Goal: Information Seeking & Learning: Check status

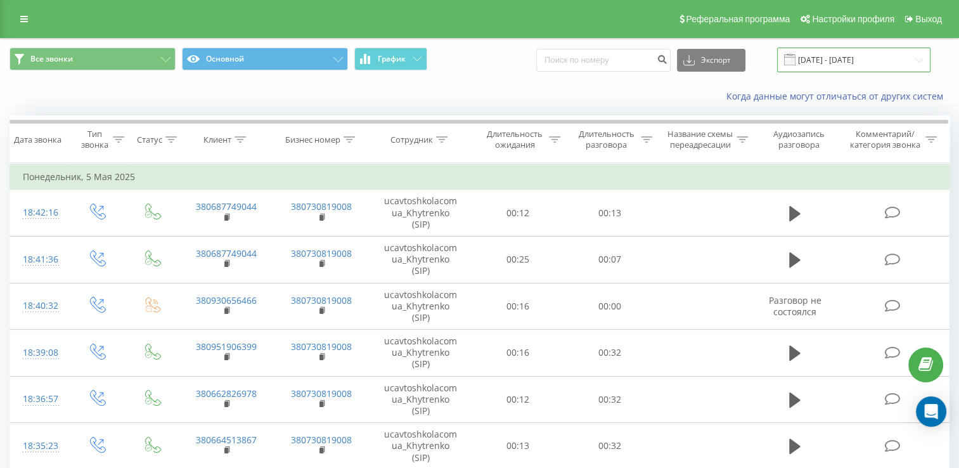
click at [820, 64] on input "[DATE] - [DATE]" at bounding box center [853, 60] width 153 height 25
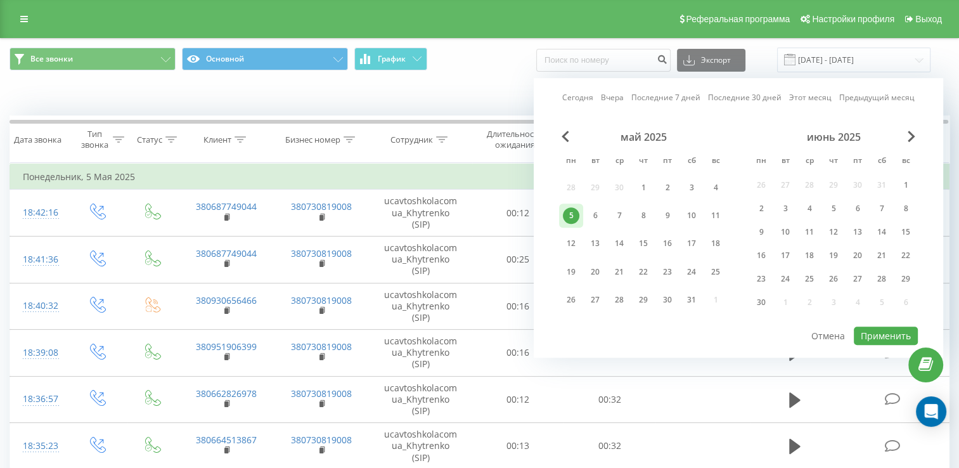
click at [900, 124] on div "Сегодня Вчера Последние 7 дней Последние 30 дней Этот месяц Предыдущий месяц ма…" at bounding box center [738, 218] width 409 height 280
click at [910, 135] on span "Next Month" at bounding box center [912, 136] width 8 height 11
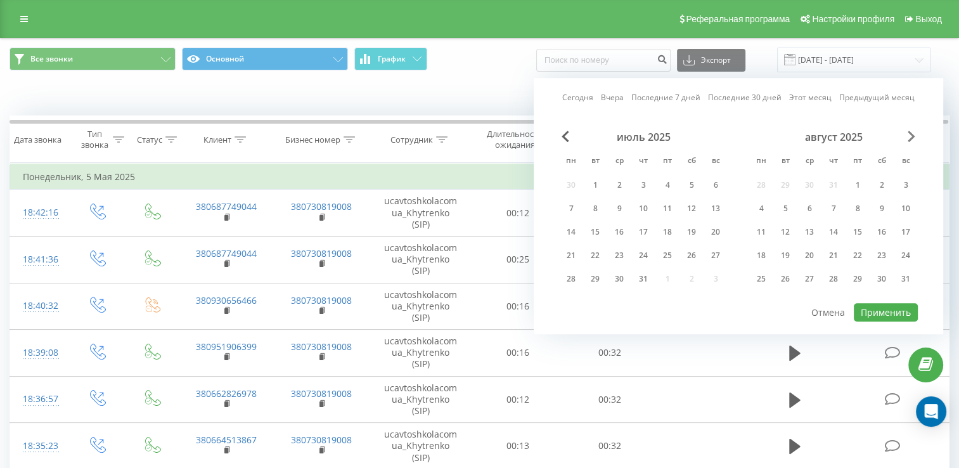
click at [910, 135] on span "Next Month" at bounding box center [912, 136] width 8 height 11
click at [618, 248] on div "20" at bounding box center [619, 255] width 16 height 16
click at [868, 309] on button "Применить" at bounding box center [886, 312] width 64 height 18
type input "[DATE] - [DATE]"
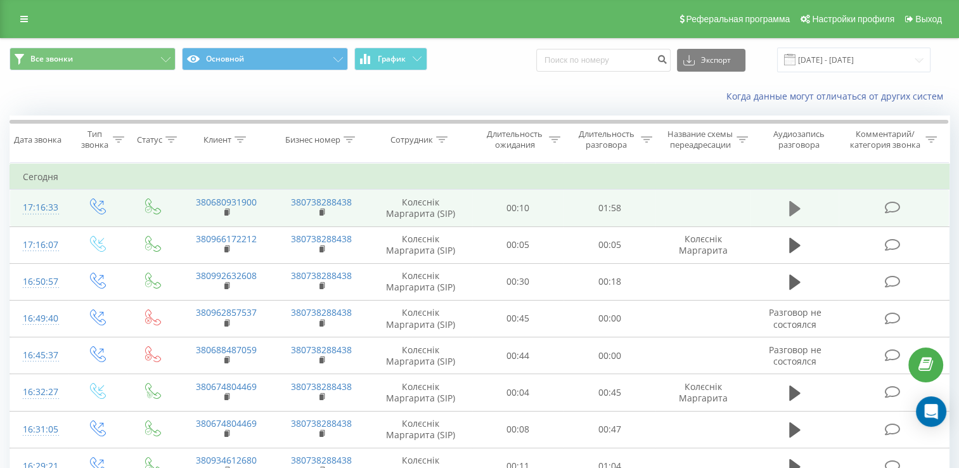
click at [795, 217] on icon at bounding box center [794, 209] width 11 height 18
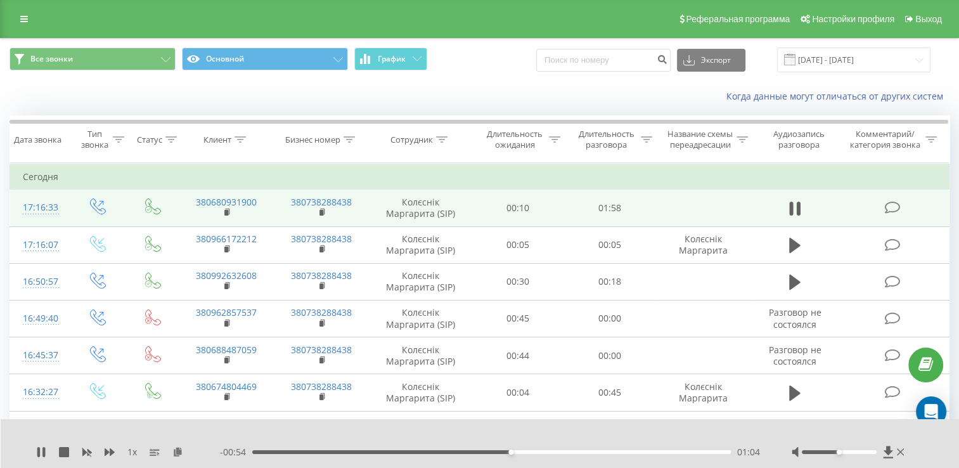
click at [32, 456] on div "1 x - 00:54 01:04 01:04" at bounding box center [480, 443] width 959 height 49
click at [41, 451] on icon at bounding box center [41, 452] width 10 height 10
click at [631, 68] on input at bounding box center [603, 60] width 134 height 23
paste input "380958094980"
type input "380958094980"
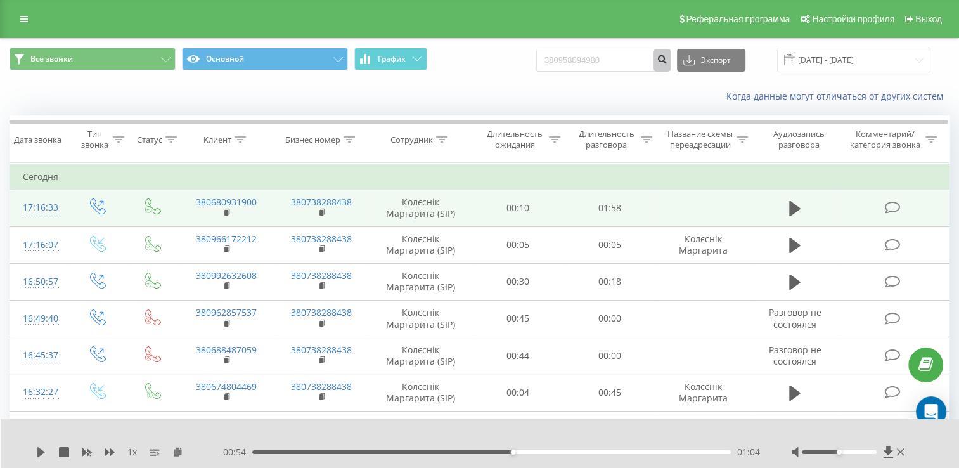
click at [667, 60] on icon "submit" at bounding box center [662, 58] width 11 height 8
